Goal: Transaction & Acquisition: Purchase product/service

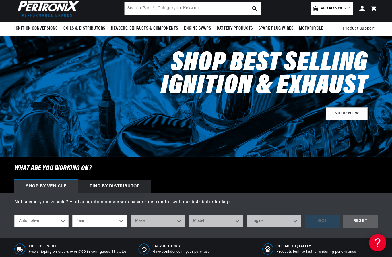
scroll to position [0, 174]
click at [63, 220] on select "Automotive Agricultural Industrial Marine Motorcycle" at bounding box center [41, 220] width 54 height 13
select select "Agricultural"
click at [108, 222] on select "Year [DATE] 1965 1964 1960 1959 1958 1957 1939 1938 1937" at bounding box center [99, 220] width 54 height 13
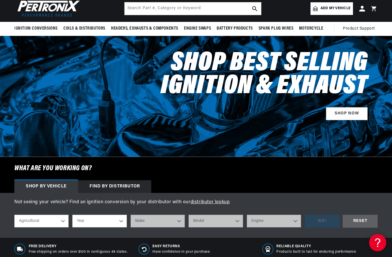
scroll to position [0, 174]
select select "1938"
click at [118, 220] on select "1970 1965 1964 1960 1959 1958 1957 1939 1938 1937" at bounding box center [99, 220] width 54 height 13
select select "1958"
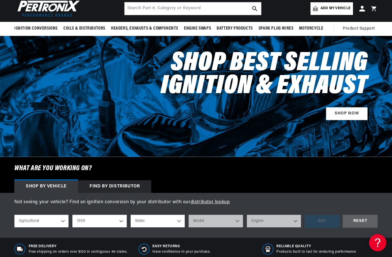
click at [171, 219] on select "Make Fox River [PERSON_NAME]" at bounding box center [158, 220] width 54 height 13
click at [54, 219] on select "Automotive Agricultural Industrial Marine Motorcycle" at bounding box center [41, 220] width 54 height 13
select select "Marine"
select select "Year"
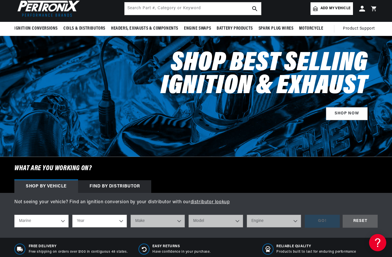
click at [58, 220] on select "Automotive Agricultural Industrial Marine Motorcycle" at bounding box center [41, 220] width 54 height 13
select select "Agricultural"
click at [110, 220] on select "Year [DATE] 1965 1964 1960 1959 1958 1957 1939 1938 1937" at bounding box center [99, 220] width 54 height 13
select select "1959"
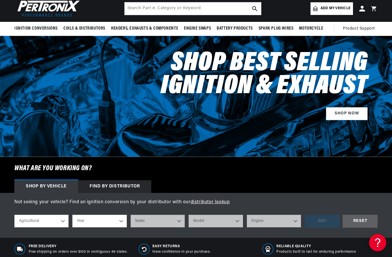
select select "1959"
click at [177, 219] on select "Make International Harvester" at bounding box center [158, 220] width 54 height 13
select select "International-Harvester"
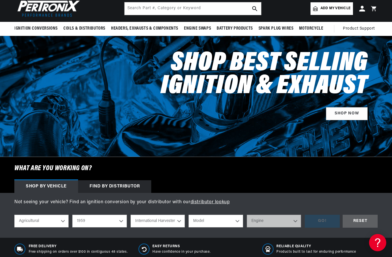
click at [230, 216] on select "Model UV-345 UV-549 Power Unit" at bounding box center [216, 220] width 54 height 13
click at [222, 219] on select "Model UV-345 UV-549 Power Unit" at bounding box center [216, 220] width 54 height 13
click at [285, 197] on div "Not seeing your vehicle? Find an ignition conversion by your distributor with o…" at bounding box center [196, 215] width 392 height 45
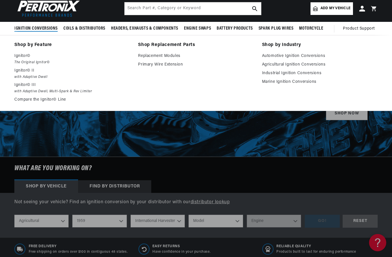
click at [313, 63] on link "Agricultural Ignition Conversions" at bounding box center [320, 64] width 116 height 7
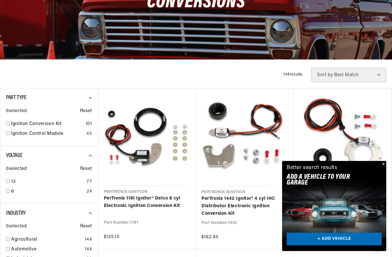
click at [383, 168] on button "Close" at bounding box center [382, 164] width 7 height 7
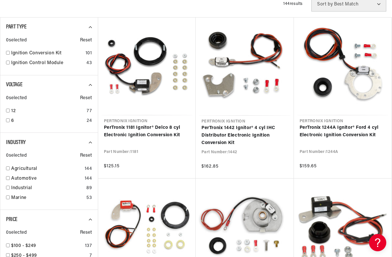
scroll to position [0, 174]
click at [236, 130] on link "PerTronix 1442 Ignitor® 4 cyl IHC Distributor Electronic Ignition Conversion Kit" at bounding box center [244, 135] width 87 height 22
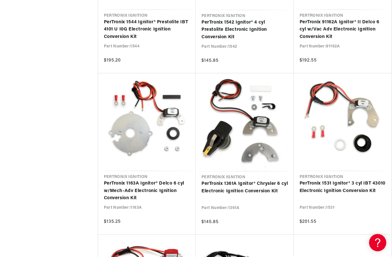
scroll to position [0, 174]
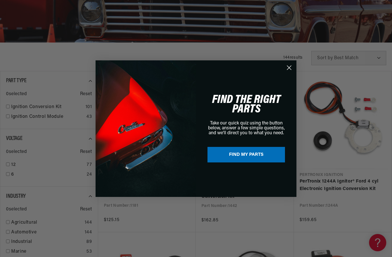
click at [284, 73] on icon "Close dialog" at bounding box center [289, 68] width 10 height 10
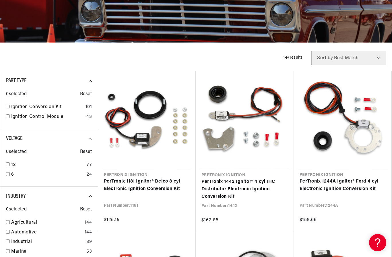
click at [8, 173] on input "checkbox" at bounding box center [8, 174] width 4 height 4
checkbox input "true"
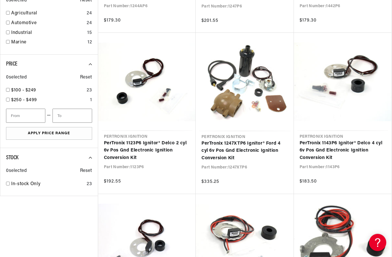
scroll to position [0, 28]
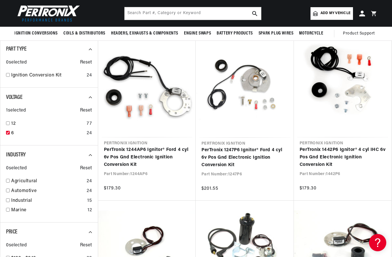
click at [343, 149] on link "PerTronix 1442P6 Ignitor® 4 cyl IHC 6v Pos Gnd Electronic Ignition Conversion K…" at bounding box center [343, 157] width 86 height 22
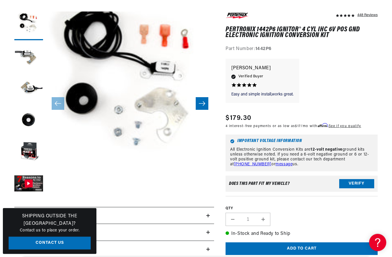
scroll to position [75, 0]
click at [357, 180] on button "Verify" at bounding box center [356, 183] width 35 height 9
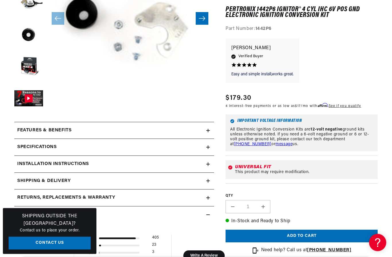
scroll to position [160, 0]
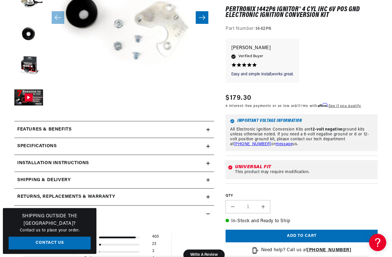
click at [205, 148] on div "Specifications" at bounding box center [110, 146] width 192 height 7
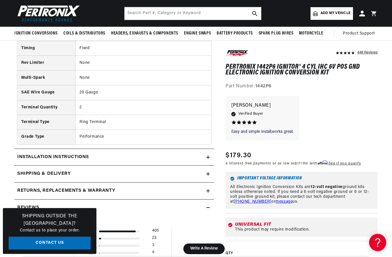
scroll to position [389, 0]
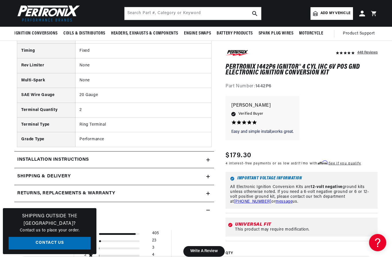
click at [208, 158] on icon at bounding box center [208, 159] width 0 height 3
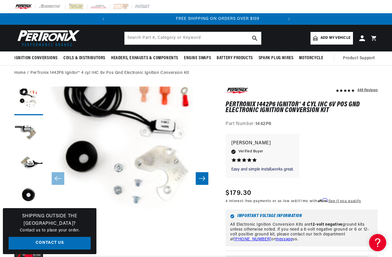
scroll to position [0, 0]
click at [204, 177] on icon "Slide right" at bounding box center [202, 178] width 7 height 6
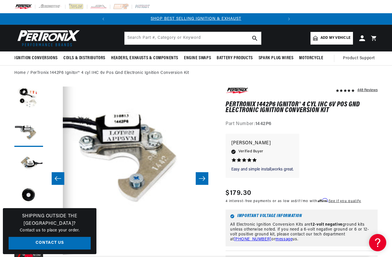
click at [201, 179] on icon "Slide right" at bounding box center [202, 178] width 7 height 6
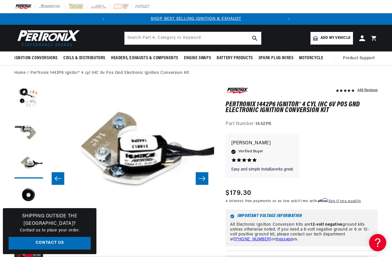
click at [201, 179] on icon "Slide right" at bounding box center [202, 178] width 7 height 6
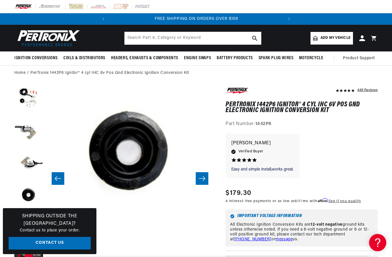
click at [202, 178] on icon "Slide right" at bounding box center [202, 178] width 7 height 6
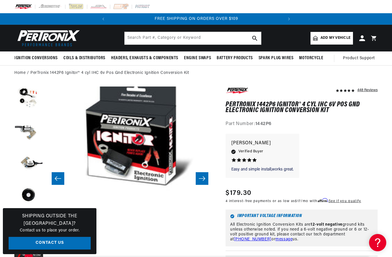
click at [200, 178] on icon "Slide right" at bounding box center [202, 178] width 6 height 4
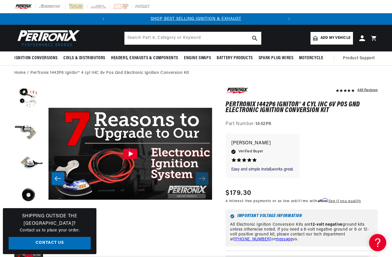
click at [329, 37] on span "Add my vehicle" at bounding box center [336, 37] width 30 height 5
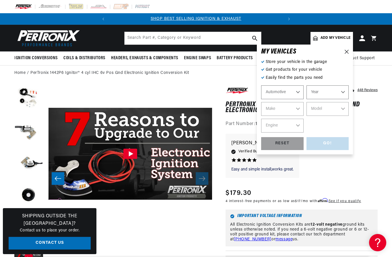
click at [290, 90] on select "Automotive Agricultural Industrial Marine Motorcycle" at bounding box center [282, 92] width 42 height 14
select select "Agricultural"
click at [335, 88] on select "Year [DATE] 1965 1964 1960 1959 1958 1957 1939 1938 1937" at bounding box center [328, 92] width 42 height 14
select select "1957"
click at [283, 107] on select "Make [PERSON_NAME]" at bounding box center [282, 109] width 42 height 14
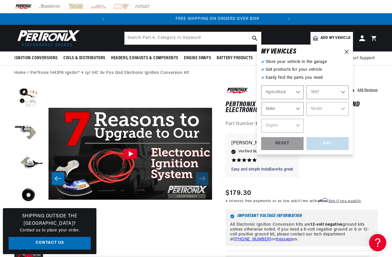
scroll to position [0, 174]
click at [333, 89] on select "1970 1965 1964 1960 1959 1958 1957 1939 1938 1937" at bounding box center [328, 92] width 42 height 14
click at [292, 107] on select "Make Fox River [PERSON_NAME]" at bounding box center [282, 109] width 42 height 14
click at [336, 90] on select "1970 1965 1964 1960 1959 1958 1957 1939 1938 1937" at bounding box center [328, 92] width 42 height 14
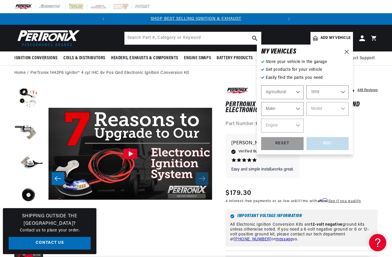
select select "1959"
click at [289, 107] on select "Make International Harvester" at bounding box center [282, 109] width 42 height 14
select select "International-Harvester"
click at [335, 110] on select "Model UV-345 UV-549 Power Unit" at bounding box center [328, 109] width 42 height 14
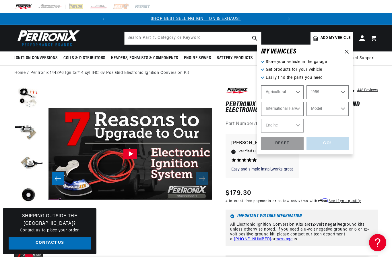
click at [338, 93] on select "1970 1965 1964 1960 1959 1958 1957 1939 1938 1937" at bounding box center [328, 92] width 42 height 14
select select "1960"
select select "Make"
click at [288, 108] on select "Make [PERSON_NAME]" at bounding box center [282, 109] width 42 height 14
click at [373, 133] on div "Easy and simple install,works great. Easy and simple install,works great. [PERS…" at bounding box center [302, 158] width 152 height 50
